Goal: Information Seeking & Learning: Learn about a topic

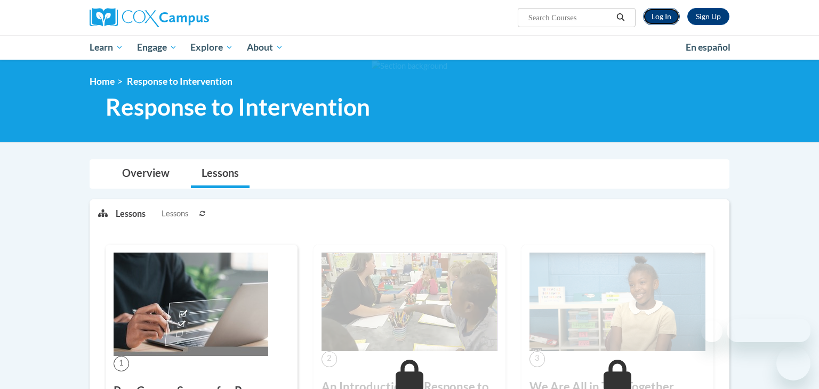
click at [661, 19] on link "Log In" at bounding box center [661, 16] width 37 height 17
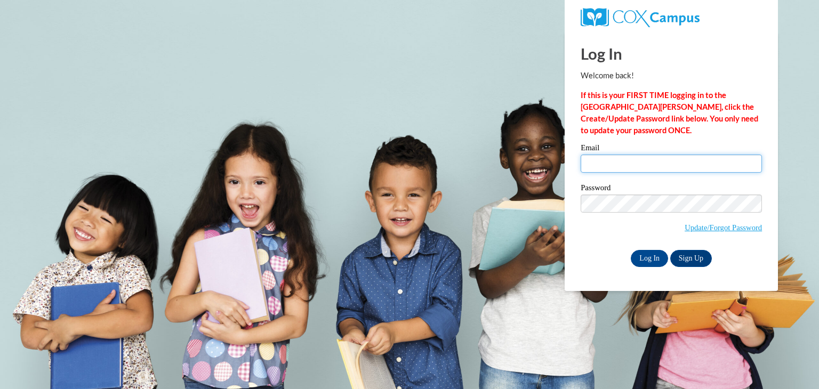
click at [626, 157] on input "Email" at bounding box center [671, 164] width 181 height 18
type input "mgarcia@thetorchchristianacademy.net"
click at [657, 262] on input "Log In" at bounding box center [649, 258] width 37 height 17
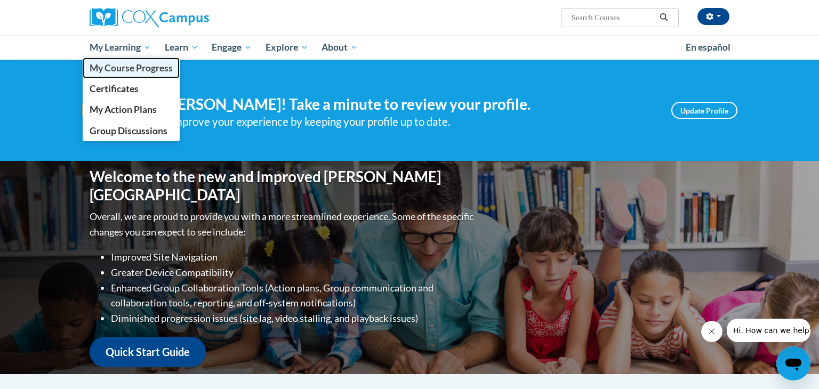
click at [117, 66] on span "My Course Progress" at bounding box center [131, 67] width 83 height 11
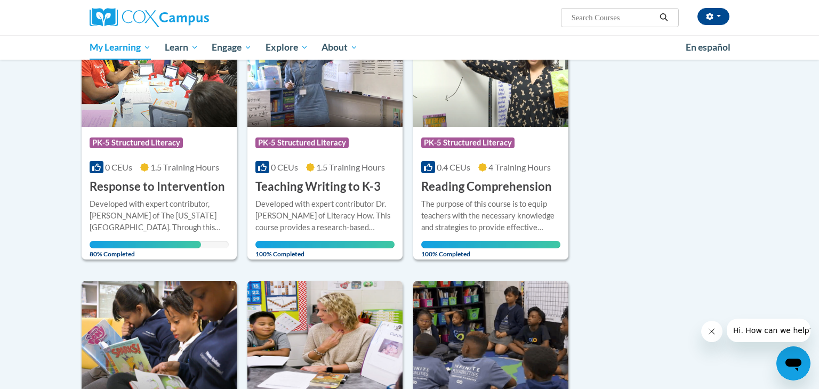
scroll to position [178, 0]
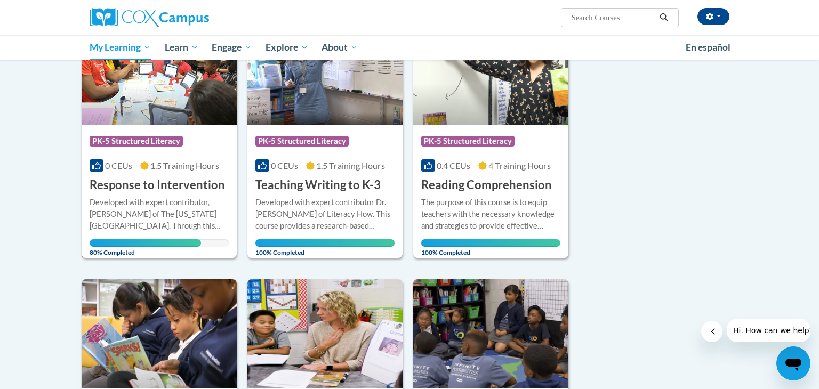
click at [143, 191] on h3 "Response to Intervention" at bounding box center [157, 185] width 135 height 17
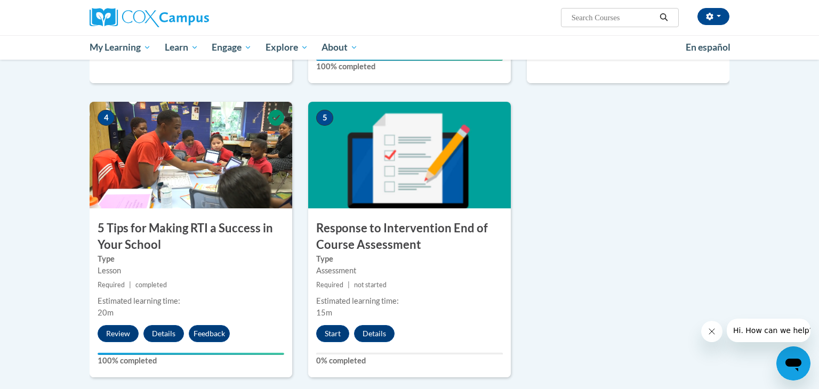
scroll to position [488, 0]
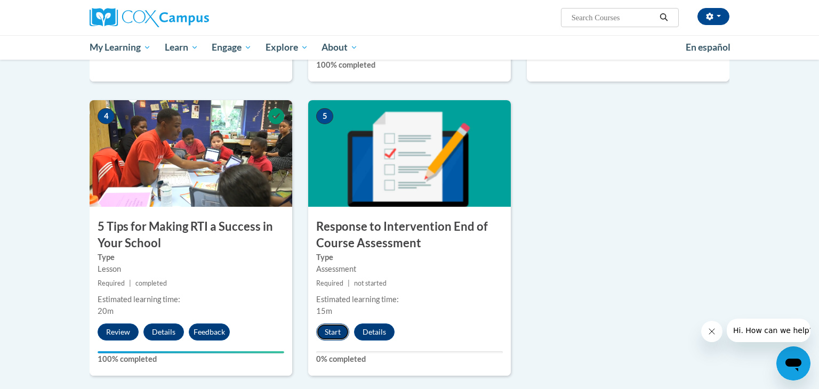
click at [335, 331] on button "Start" at bounding box center [332, 332] width 33 height 17
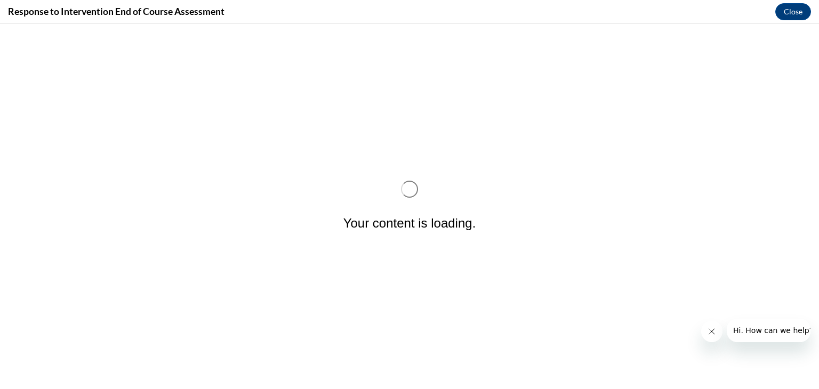
scroll to position [0, 0]
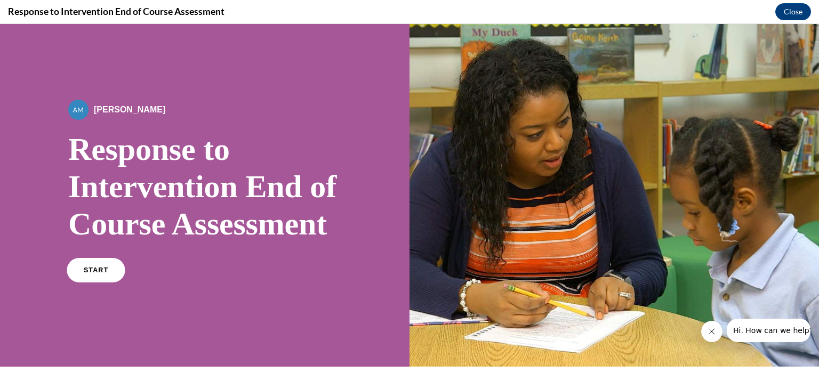
click at [95, 283] on link "START" at bounding box center [96, 270] width 58 height 25
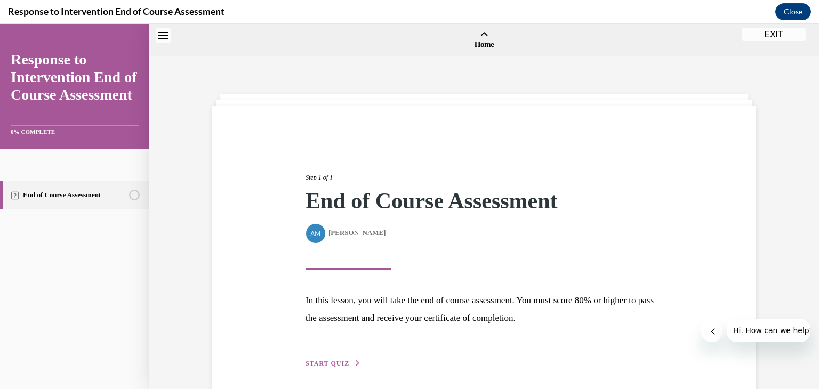
scroll to position [33, 0]
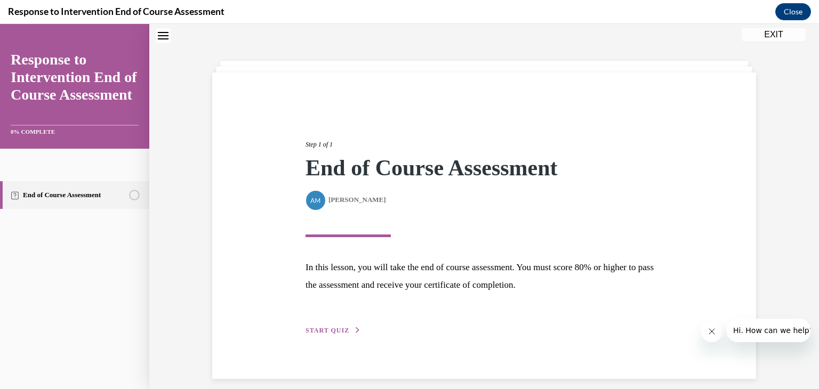
click at [319, 330] on span "START QUIZ" at bounding box center [328, 330] width 44 height 7
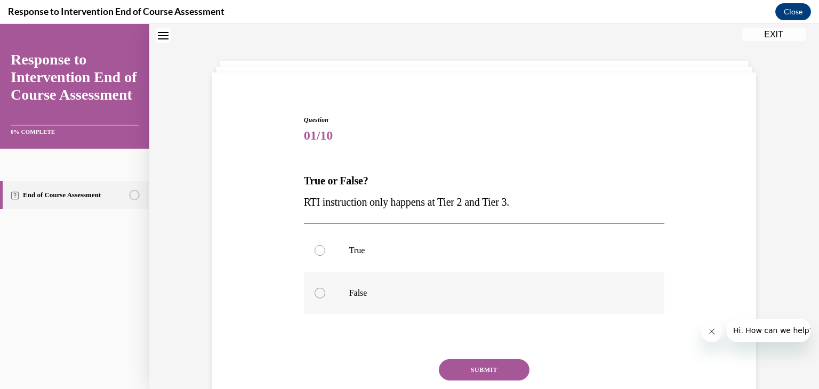
click at [321, 295] on div at bounding box center [320, 293] width 11 height 11
click at [321, 295] on input "False" at bounding box center [320, 293] width 11 height 11
radio input "true"
click at [476, 373] on button "SUBMIT" at bounding box center [484, 369] width 91 height 21
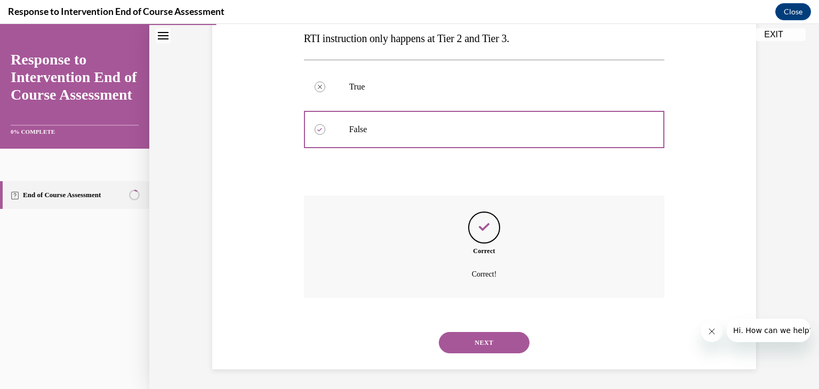
scroll to position [198, 0]
click at [476, 348] on button "NEXT" at bounding box center [484, 341] width 91 height 21
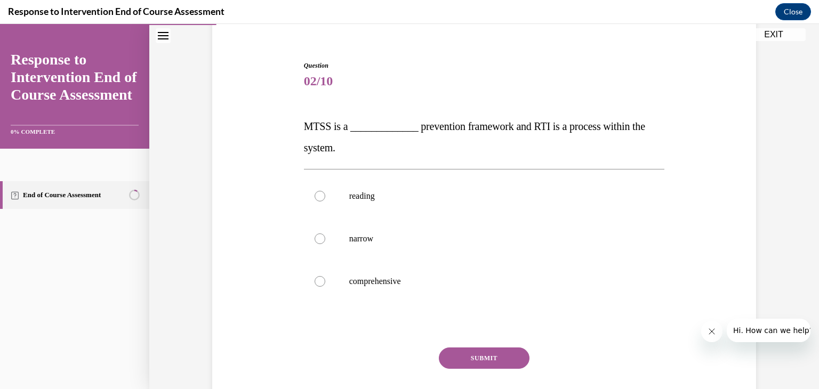
scroll to position [90, 0]
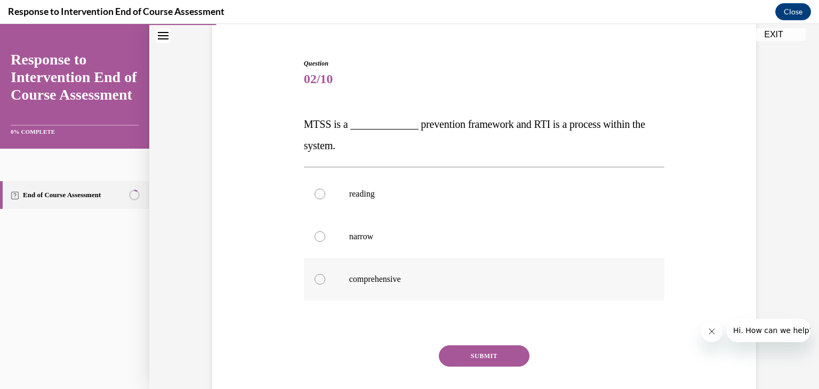
click at [320, 282] on div at bounding box center [320, 279] width 11 height 11
click at [320, 282] on input "comprehensive" at bounding box center [320, 279] width 11 height 11
radio input "true"
click at [488, 355] on button "SUBMIT" at bounding box center [484, 355] width 91 height 21
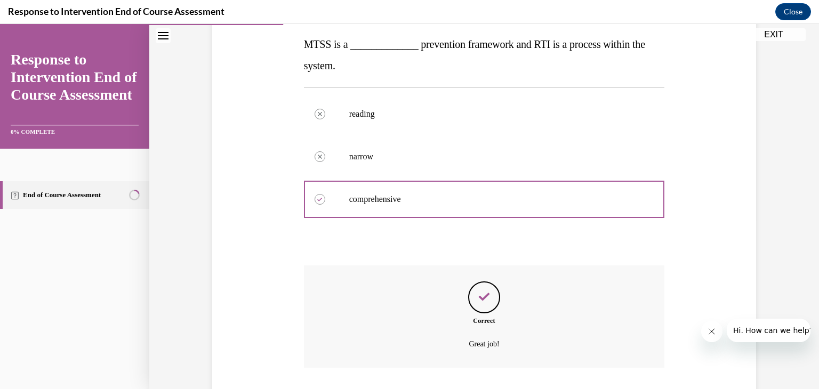
scroll to position [241, 0]
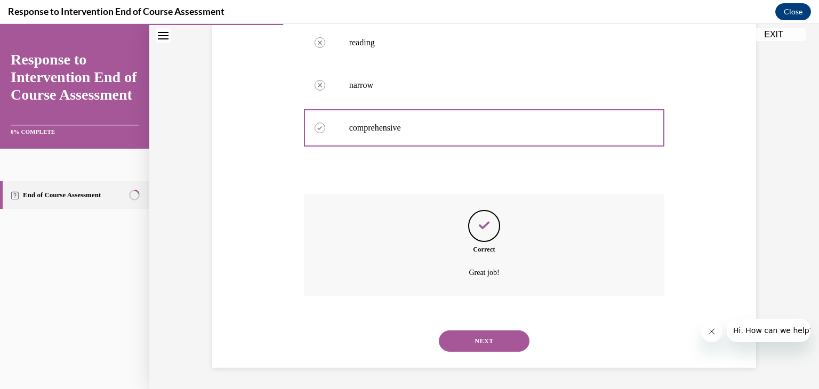
click at [486, 341] on button "NEXT" at bounding box center [484, 341] width 91 height 21
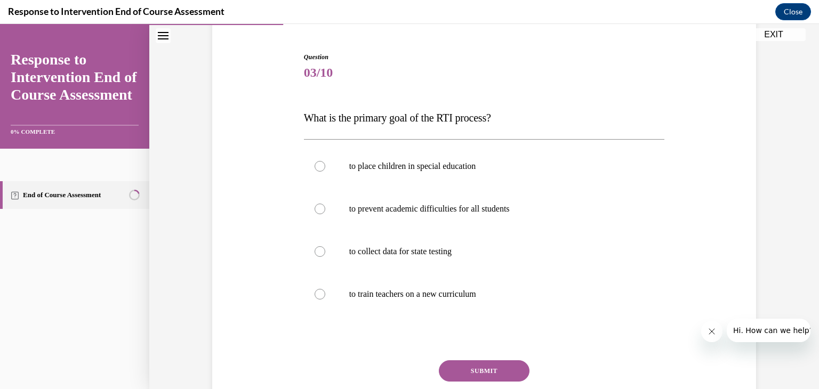
scroll to position [98, 0]
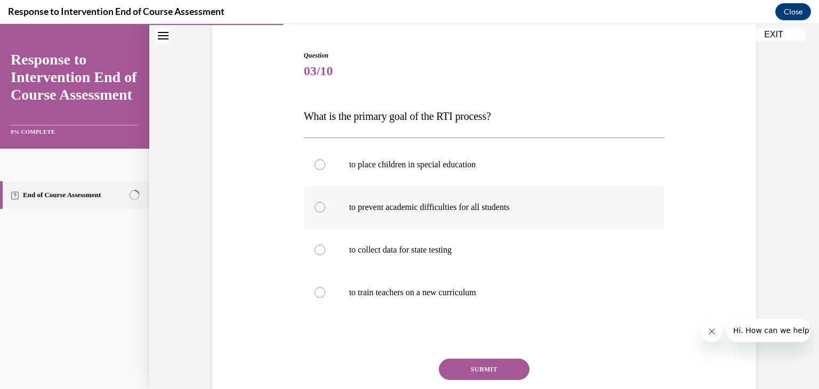
click at [319, 210] on div at bounding box center [320, 207] width 11 height 11
click at [319, 210] on input "to prevent academic difficulties for all students" at bounding box center [320, 207] width 11 height 11
radio input "true"
click at [479, 370] on button "SUBMIT" at bounding box center [484, 369] width 91 height 21
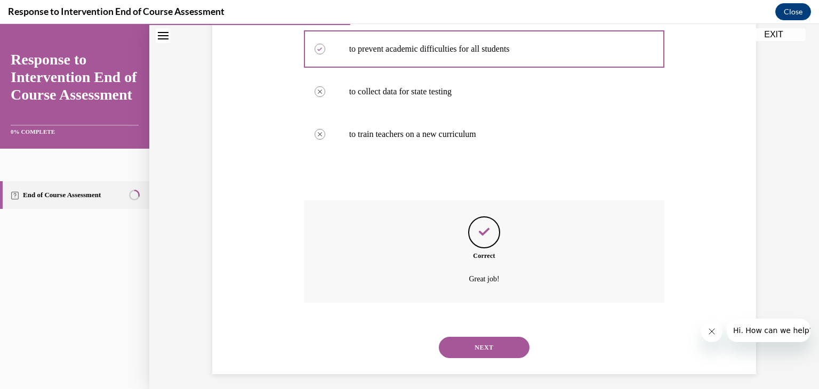
scroll to position [262, 0]
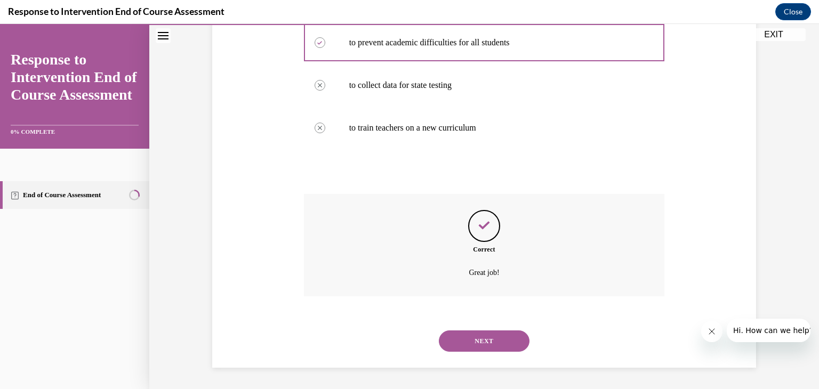
click at [503, 345] on button "NEXT" at bounding box center [484, 341] width 91 height 21
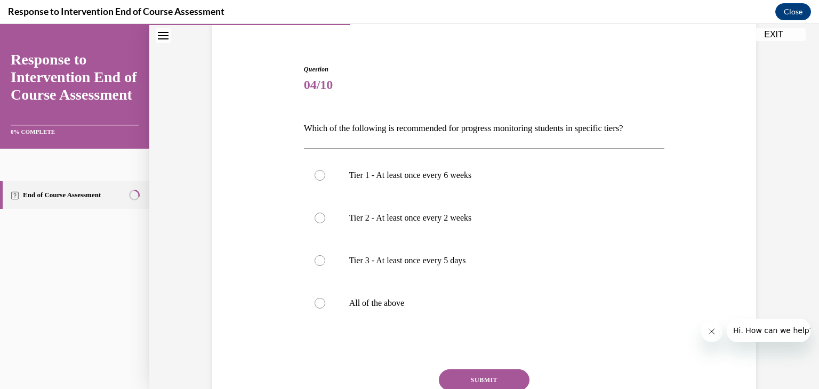
scroll to position [85, 0]
click at [321, 304] on div at bounding box center [320, 302] width 11 height 11
click at [321, 304] on input "All of the above" at bounding box center [320, 302] width 11 height 11
radio input "true"
click at [498, 381] on button "SUBMIT" at bounding box center [484, 378] width 91 height 21
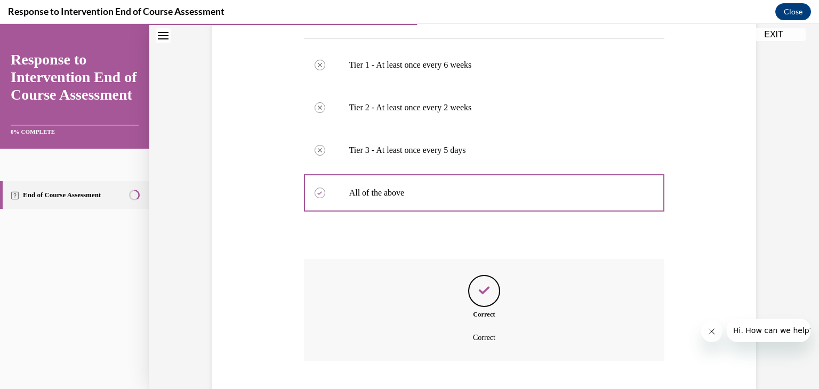
scroll to position [259, 0]
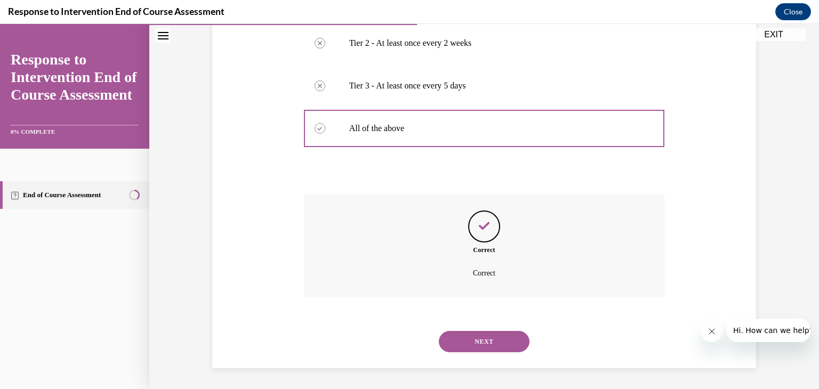
click at [486, 345] on button "NEXT" at bounding box center [484, 341] width 91 height 21
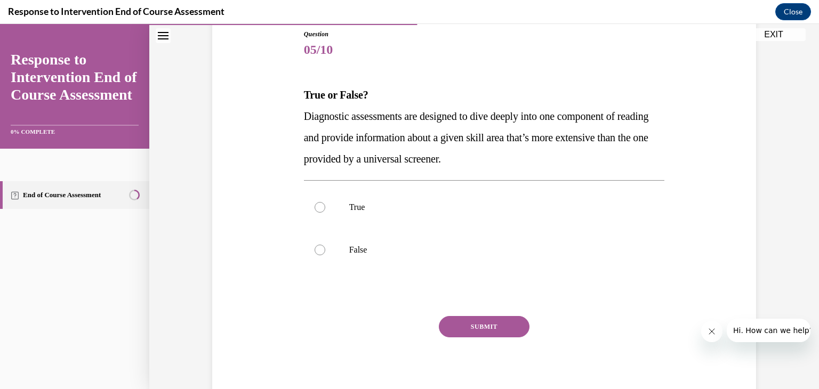
scroll to position [119, 0]
click at [320, 206] on div at bounding box center [320, 207] width 11 height 11
click at [320, 206] on input "True" at bounding box center [320, 207] width 11 height 11
radio input "true"
click at [481, 325] on button "SUBMIT" at bounding box center [484, 326] width 91 height 21
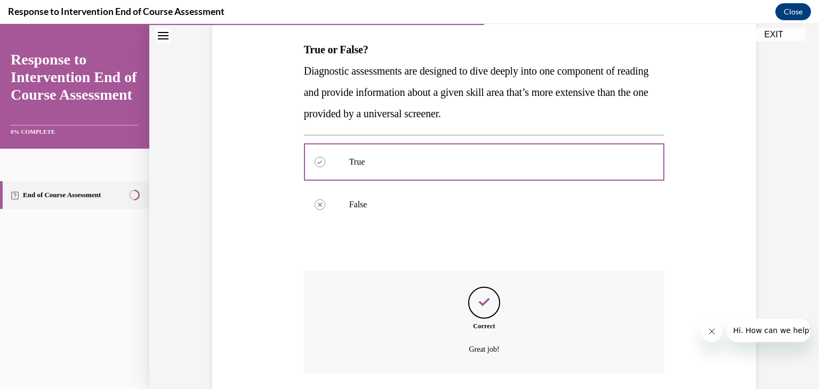
scroll to position [241, 0]
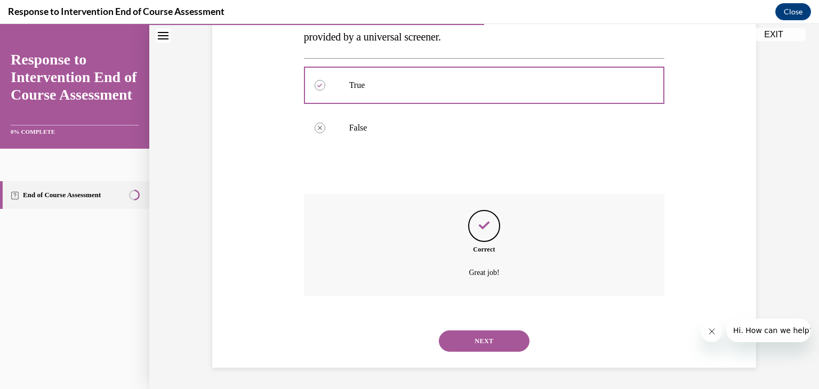
click at [514, 343] on button "NEXT" at bounding box center [484, 341] width 91 height 21
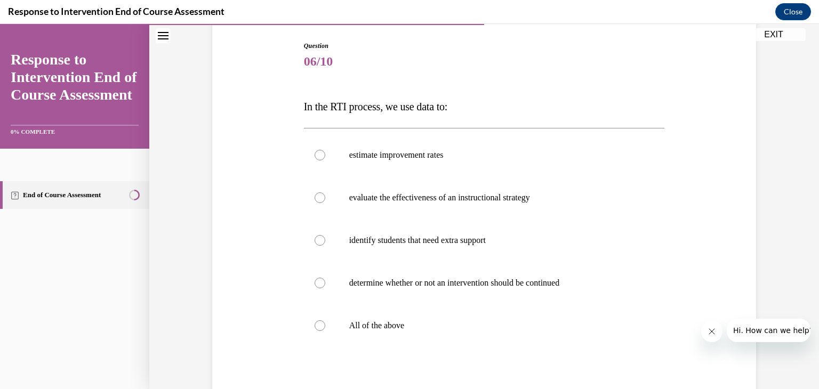
scroll to position [109, 0]
click at [320, 327] on div at bounding box center [320, 324] width 11 height 11
click at [320, 327] on input "All of the above" at bounding box center [320, 324] width 11 height 11
radio input "true"
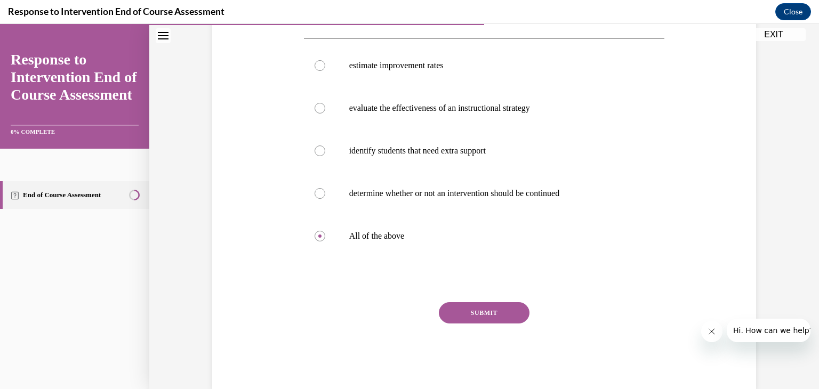
scroll to position [211, 0]
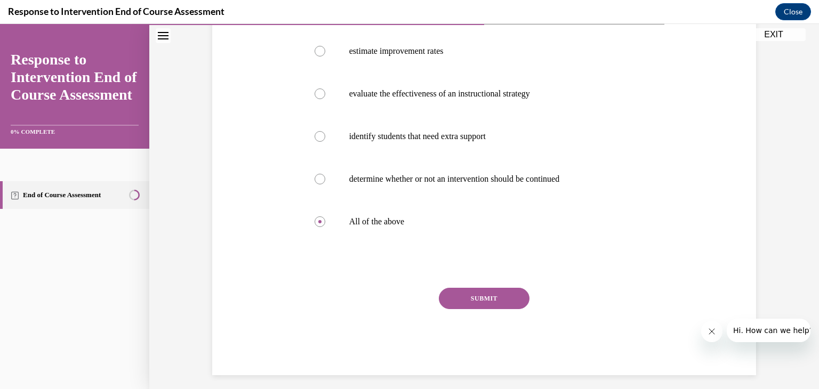
click at [492, 303] on button "SUBMIT" at bounding box center [484, 298] width 91 height 21
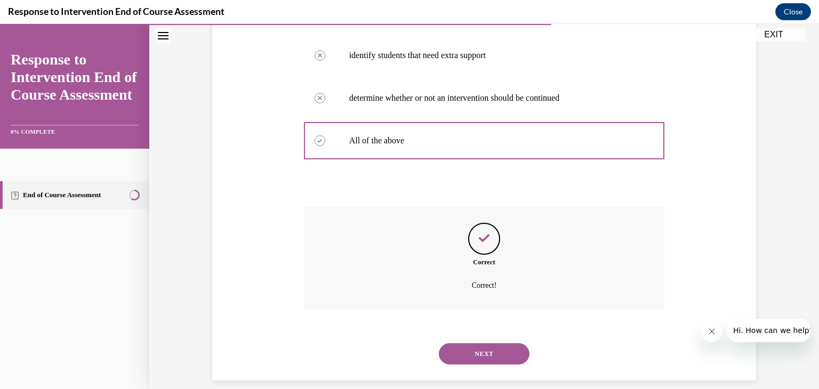
scroll to position [305, 0]
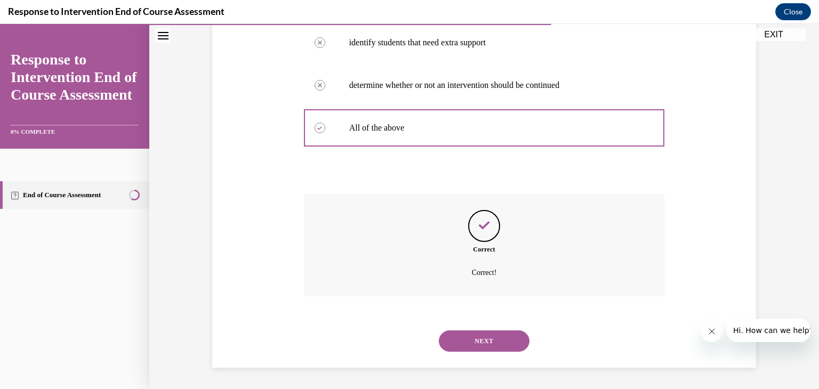
click at [491, 347] on button "NEXT" at bounding box center [484, 341] width 91 height 21
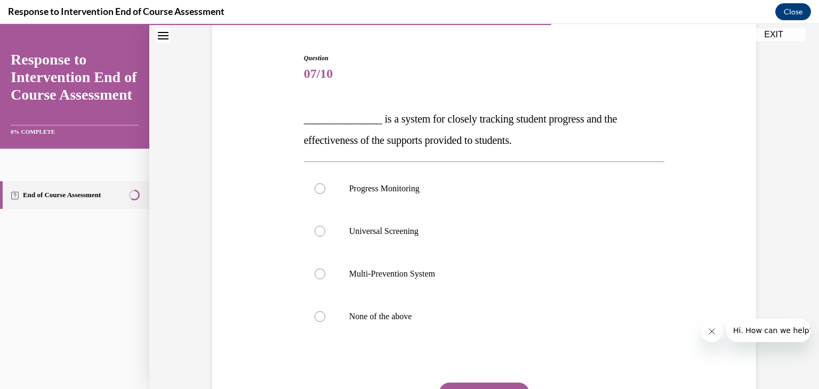
scroll to position [95, 0]
click at [318, 189] on div at bounding box center [320, 188] width 11 height 11
click at [318, 189] on input "Progress Monitoring" at bounding box center [320, 188] width 11 height 11
radio input "true"
click at [472, 385] on button "SUBMIT" at bounding box center [484, 392] width 91 height 21
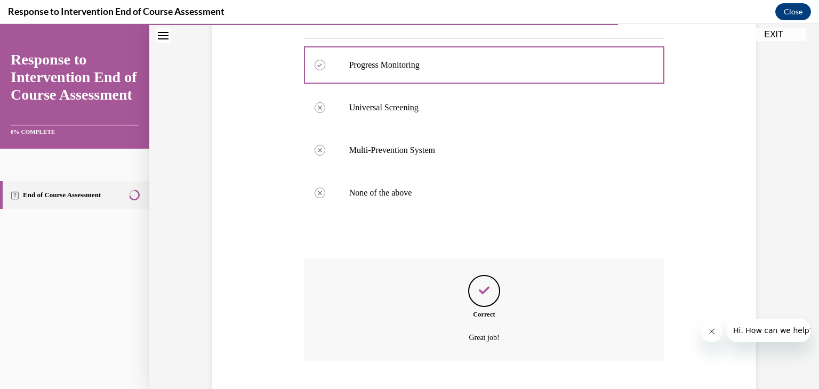
scroll to position [284, 0]
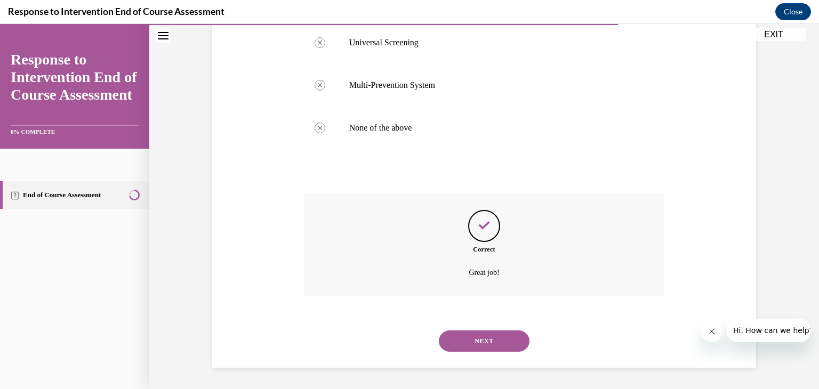
click at [502, 339] on button "NEXT" at bounding box center [484, 341] width 91 height 21
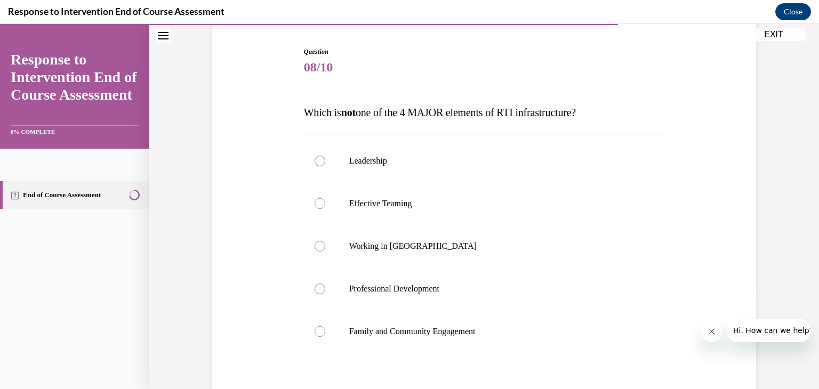
scroll to position [103, 0]
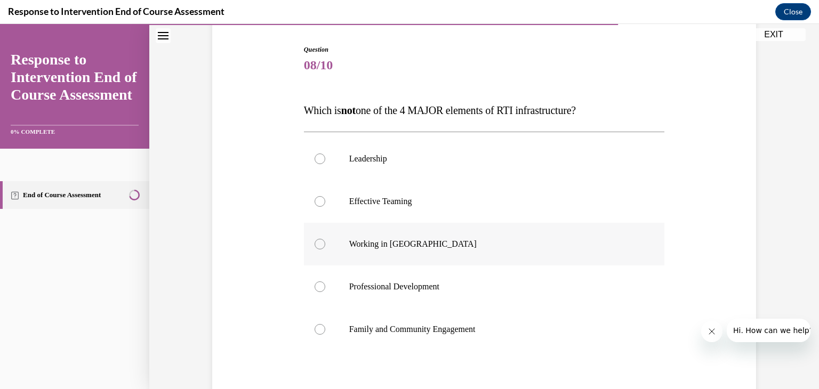
click at [322, 246] on div at bounding box center [320, 244] width 11 height 11
click at [322, 246] on input "Working in Silos" at bounding box center [320, 244] width 11 height 11
radio input "true"
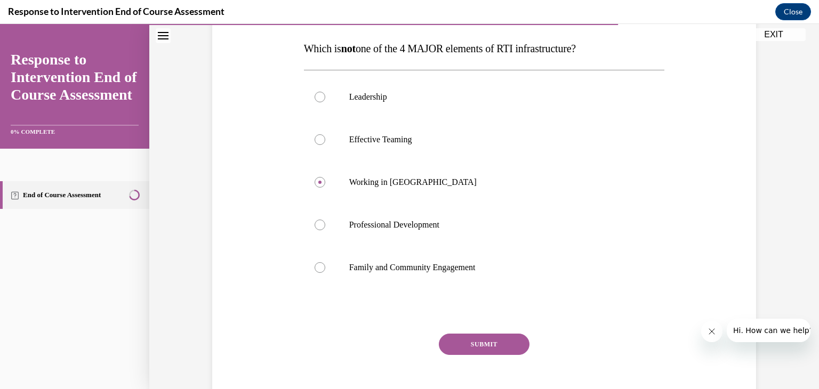
scroll to position [166, 0]
click at [479, 345] on button "SUBMIT" at bounding box center [484, 343] width 91 height 21
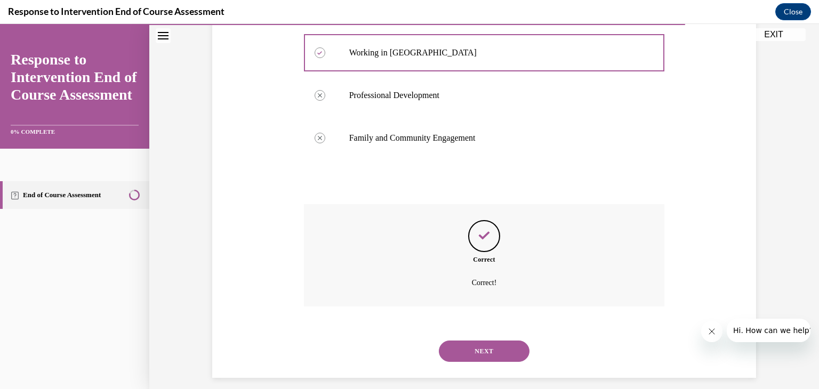
scroll to position [305, 0]
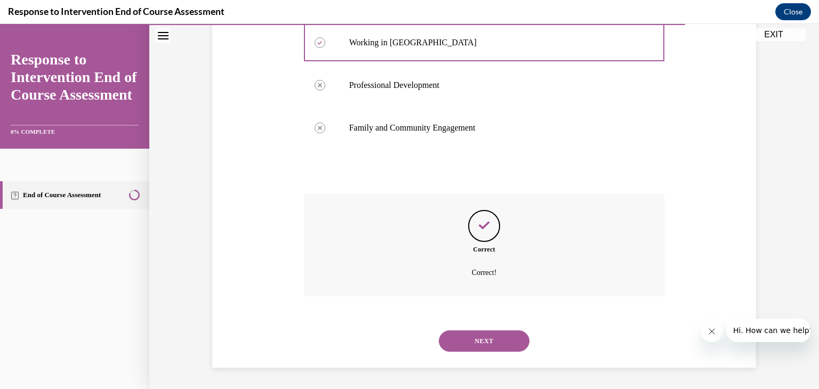
click at [486, 343] on button "NEXT" at bounding box center [484, 341] width 91 height 21
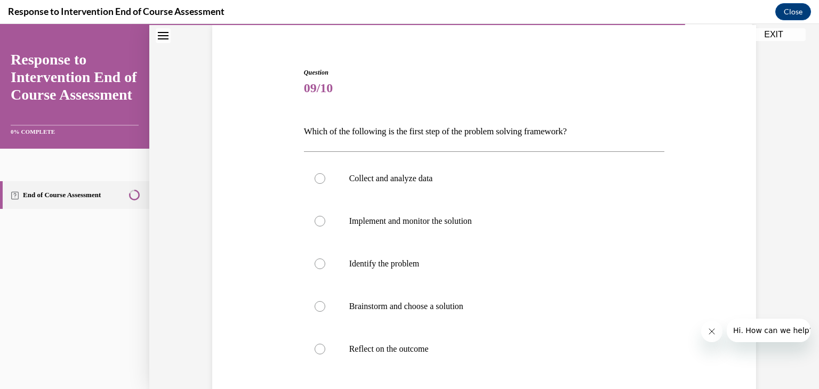
scroll to position [82, 0]
click at [320, 265] on div at bounding box center [320, 263] width 11 height 11
click at [320, 265] on input "Identify the problem" at bounding box center [320, 263] width 11 height 11
radio input "true"
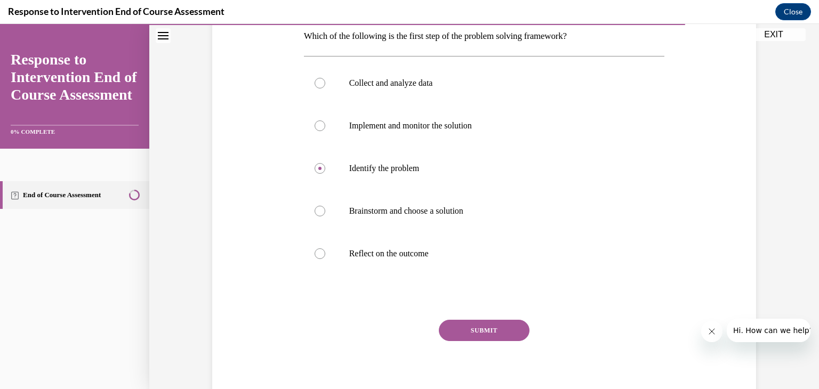
scroll to position [181, 0]
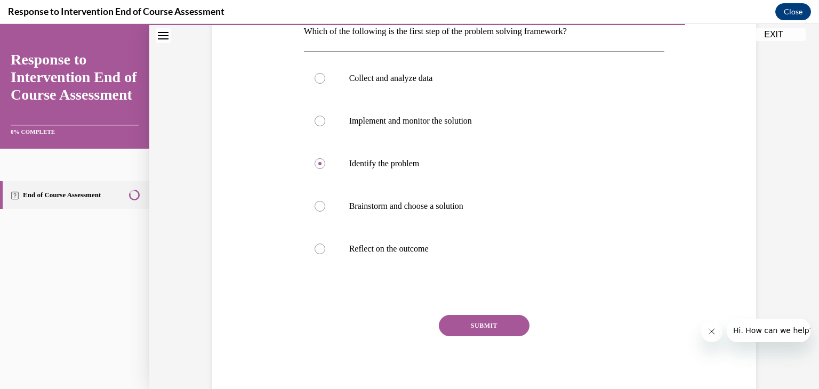
click at [477, 326] on button "SUBMIT" at bounding box center [484, 325] width 91 height 21
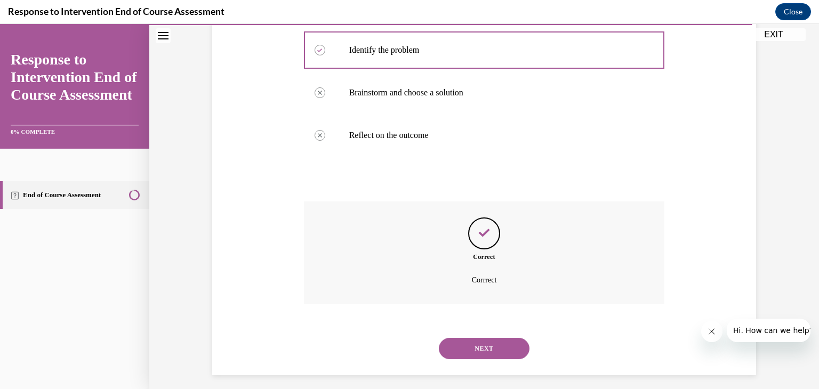
scroll to position [301, 0]
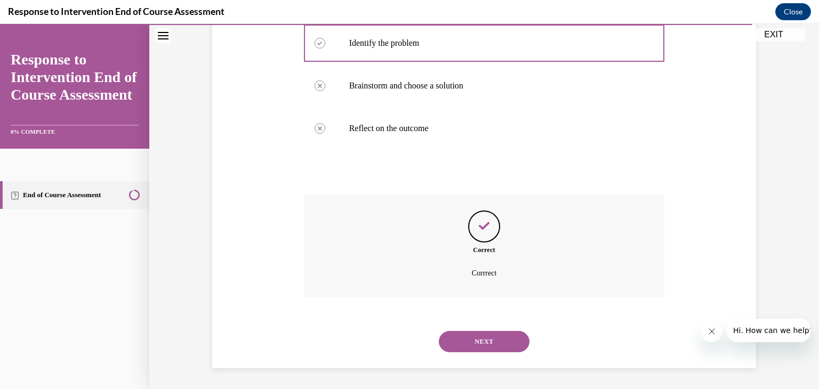
click at [491, 343] on button "NEXT" at bounding box center [484, 341] width 91 height 21
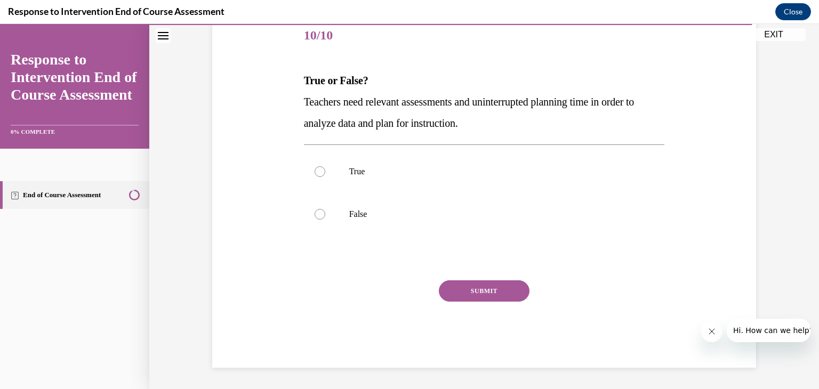
scroll to position [118, 0]
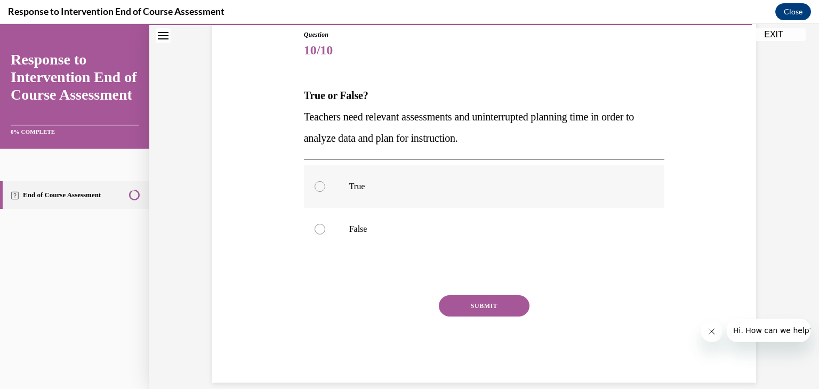
click at [322, 189] on div at bounding box center [320, 186] width 11 height 11
click at [322, 189] on input "True" at bounding box center [320, 186] width 11 height 11
radio input "true"
click at [495, 304] on button "SUBMIT" at bounding box center [484, 305] width 91 height 21
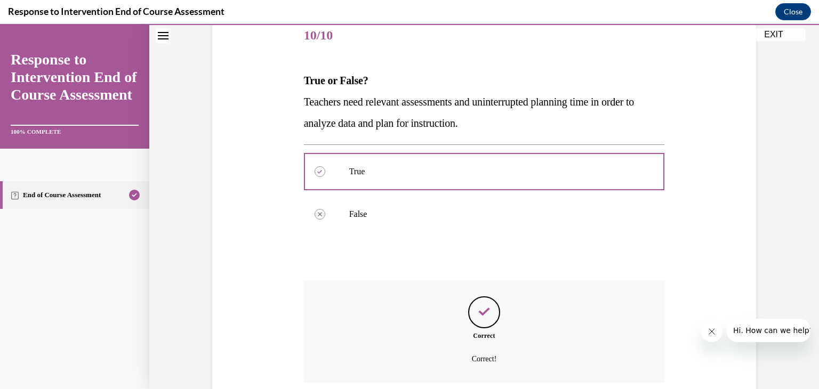
scroll to position [220, 0]
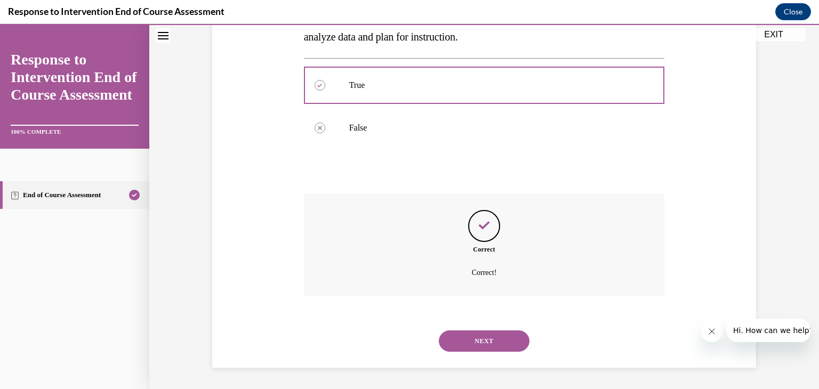
click at [493, 339] on button "NEXT" at bounding box center [484, 341] width 91 height 21
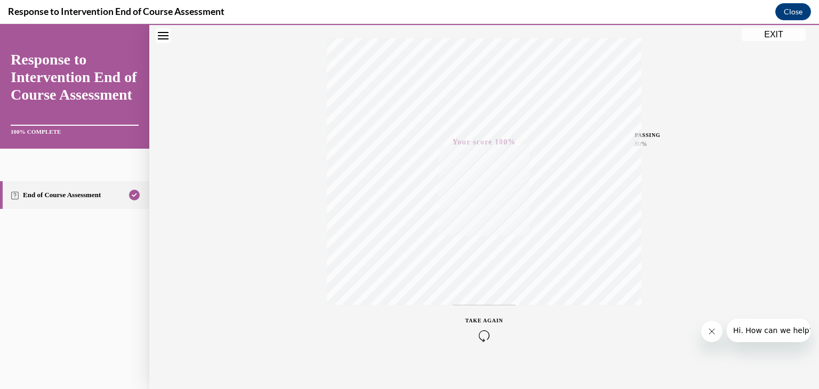
scroll to position [181, 0]
click at [780, 35] on button "EXIT" at bounding box center [774, 34] width 64 height 13
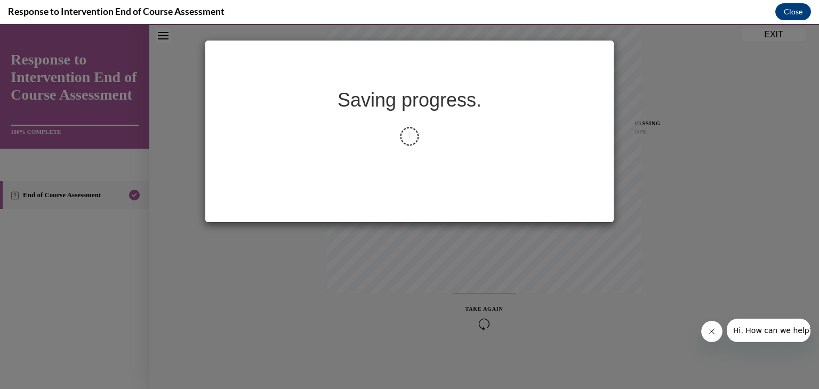
click at [780, 35] on div "Saving progress." at bounding box center [409, 206] width 819 height 365
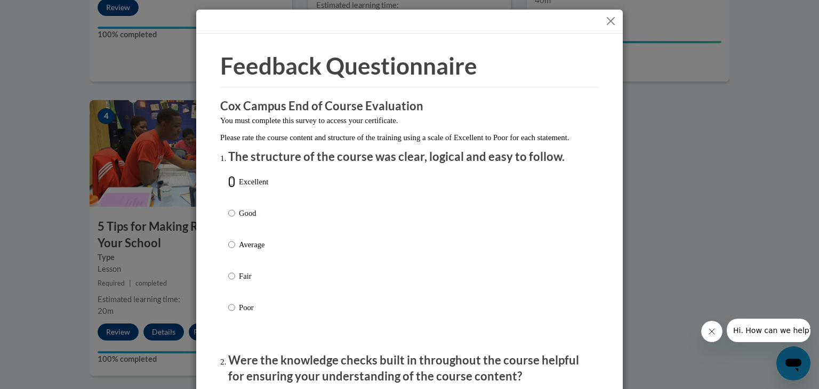
click at [232, 188] on input "Excellent" at bounding box center [231, 182] width 7 height 12
radio input "true"
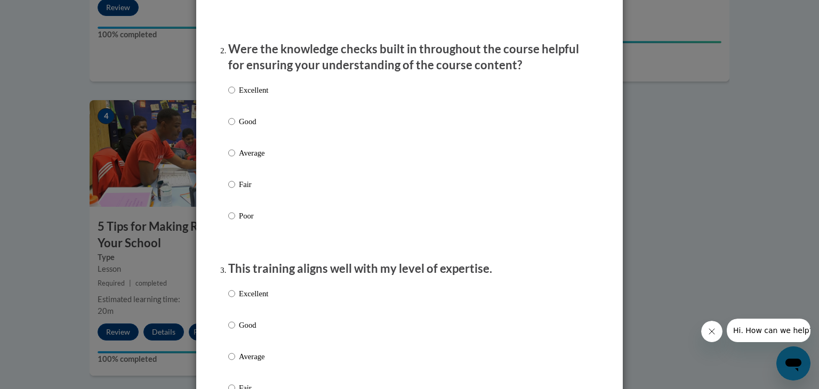
scroll to position [336, 0]
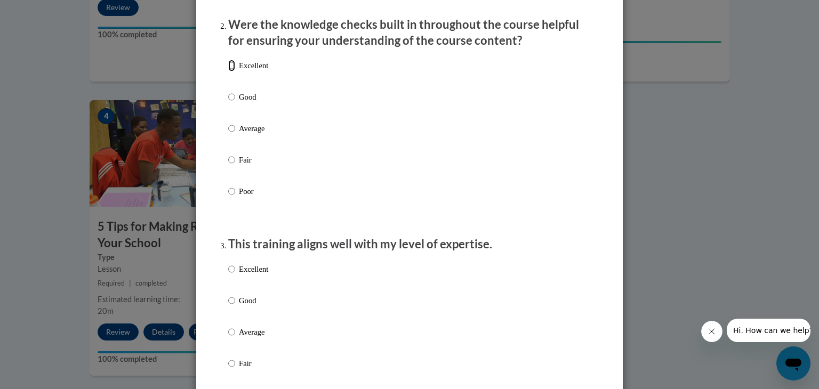
click at [232, 71] on input "Excellent" at bounding box center [231, 66] width 7 height 12
radio input "true"
click at [232, 275] on input "Excellent" at bounding box center [231, 269] width 7 height 12
radio input "true"
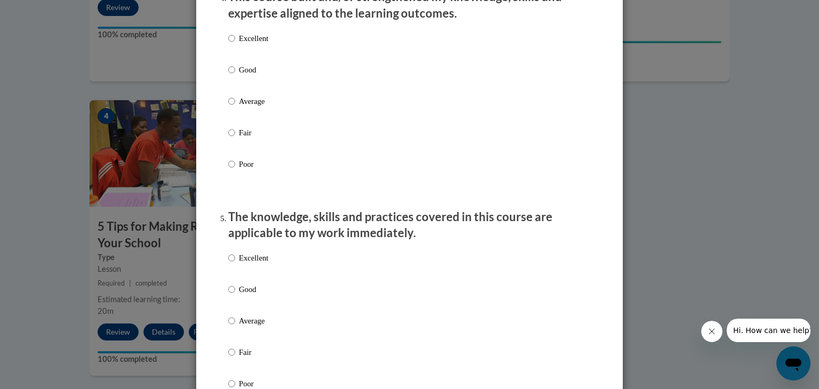
scroll to position [790, 0]
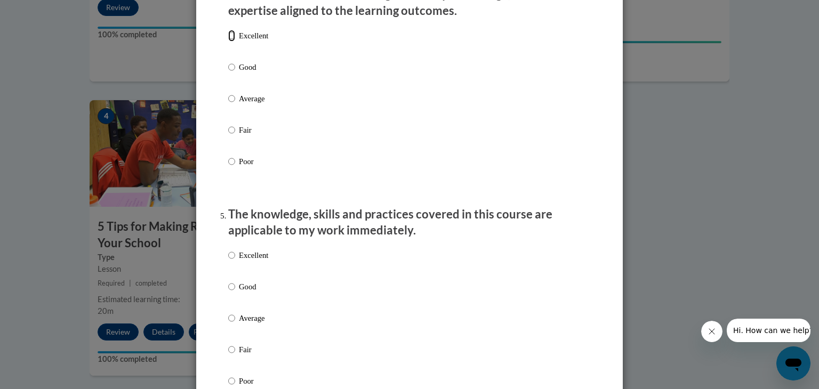
click at [232, 42] on input "Excellent" at bounding box center [231, 36] width 7 height 12
radio input "true"
click at [231, 261] on input "Excellent" at bounding box center [231, 256] width 7 height 12
radio input "true"
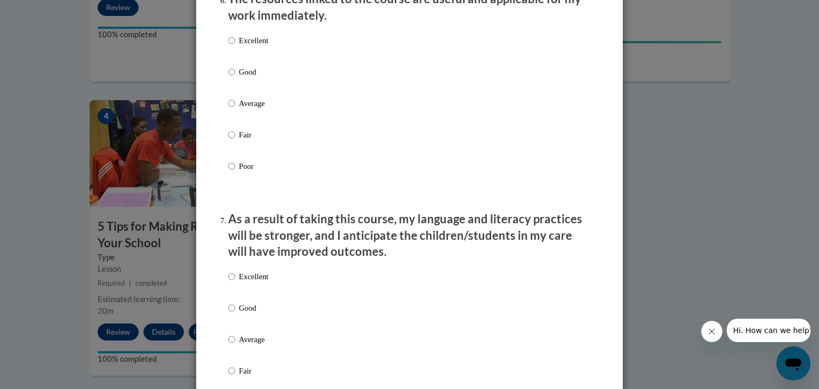
scroll to position [1227, 0]
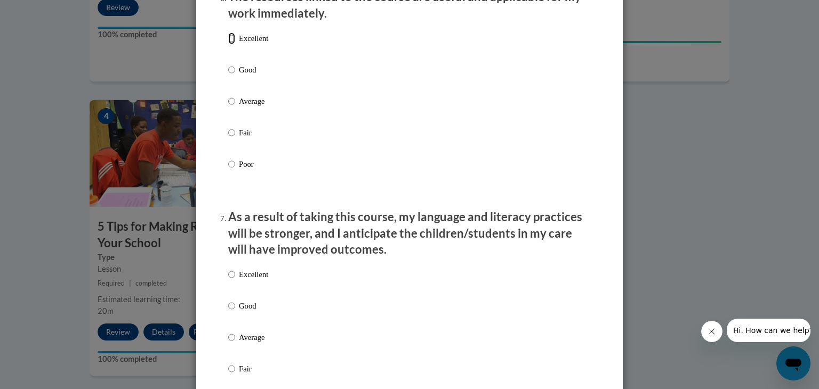
click at [230, 44] on input "Excellent" at bounding box center [231, 39] width 7 height 12
radio input "true"
click at [232, 280] on input "Excellent" at bounding box center [231, 275] width 7 height 12
radio input "true"
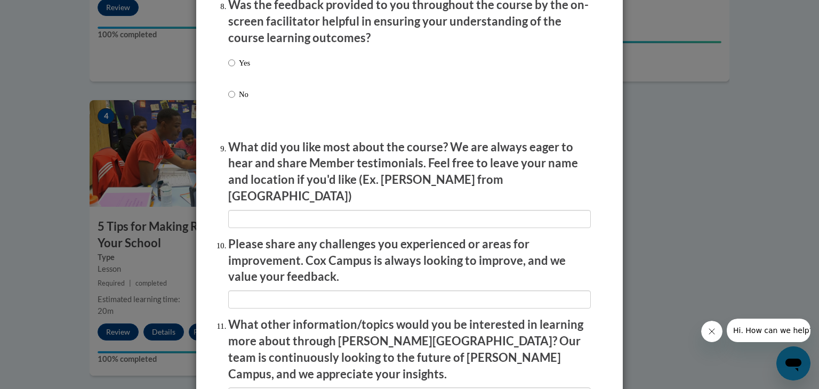
scroll to position [1677, 0]
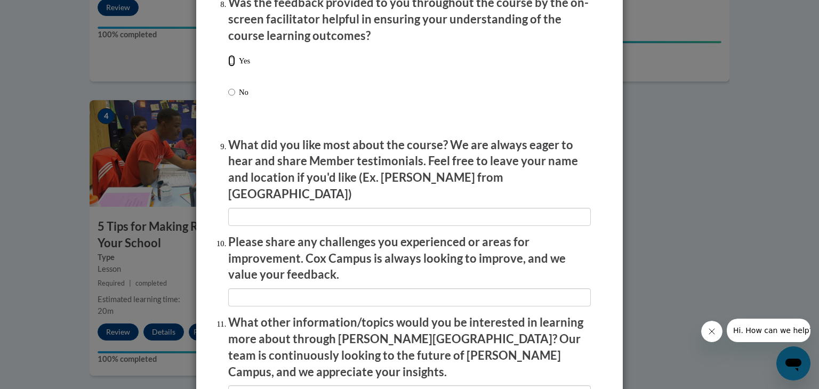
click at [233, 67] on input "Yes" at bounding box center [231, 61] width 7 height 12
radio input "true"
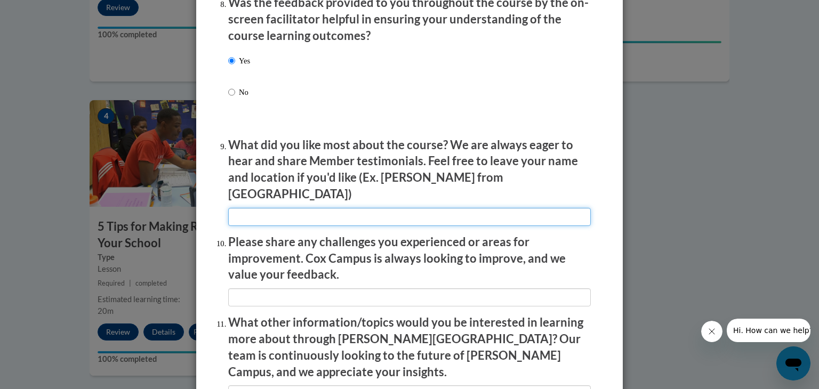
click at [285, 213] on input "textbox" at bounding box center [409, 217] width 363 height 18
type input "Very helpful and practiable"
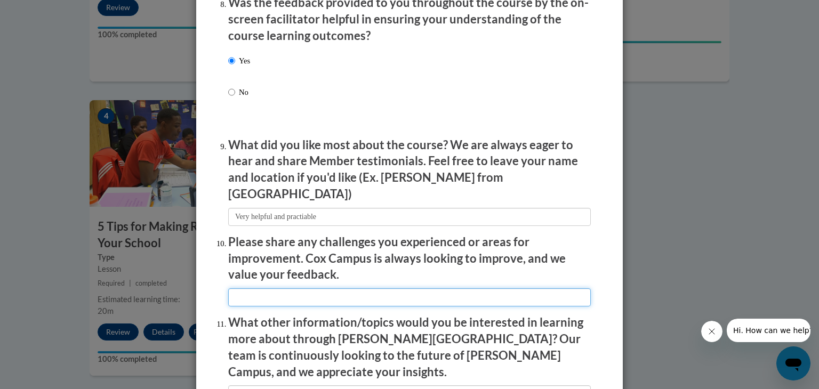
click at [290, 288] on input "textbox" at bounding box center [409, 297] width 363 height 18
type input "none"
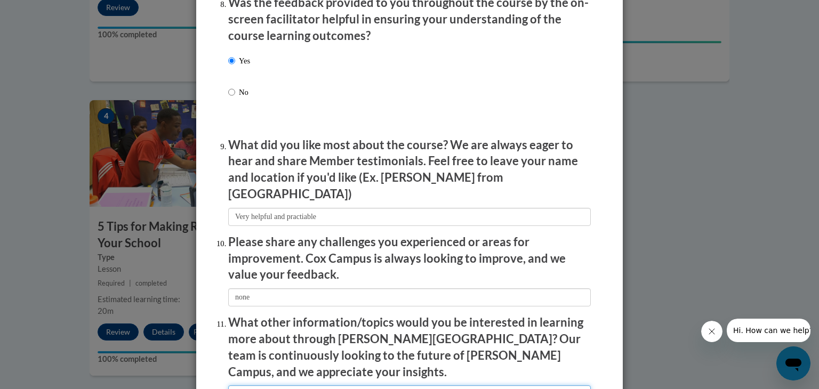
click at [307, 385] on input "textbox" at bounding box center [409, 394] width 363 height 18
type input "what assessments they use for universal screenings"
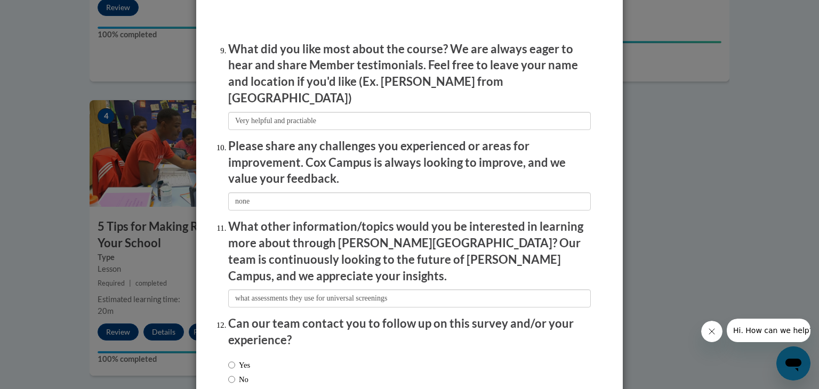
scroll to position [1831, 0]
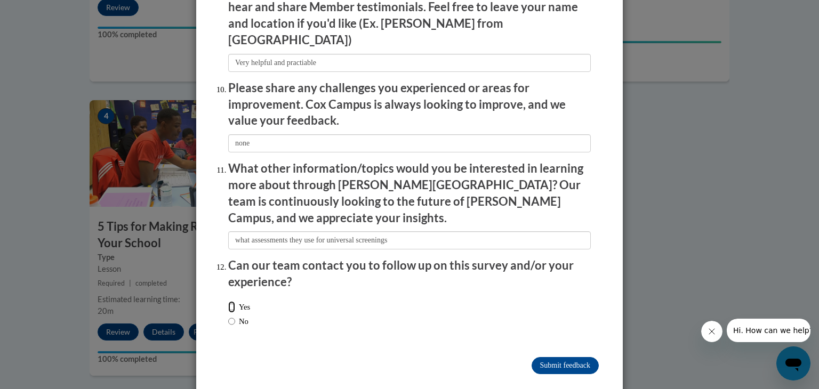
click at [232, 301] on input "Yes" at bounding box center [231, 307] width 7 height 12
radio input "true"
click at [570, 357] on input "Submit feedback" at bounding box center [565, 365] width 67 height 17
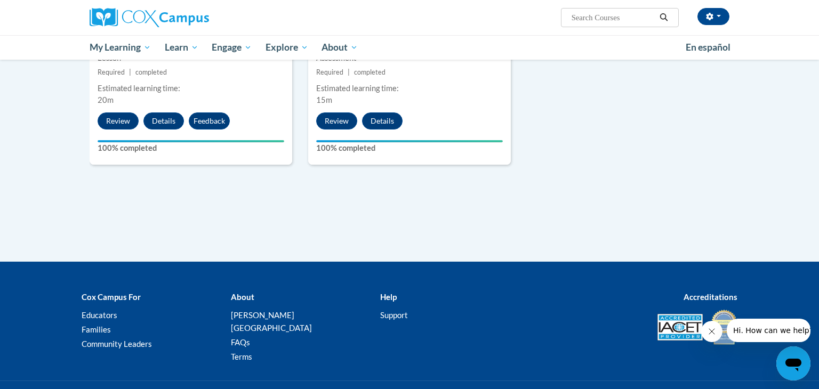
scroll to position [0, 0]
